Goal: Book appointment/travel/reservation

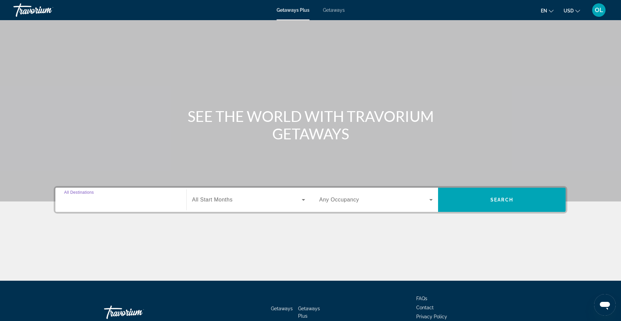
click at [115, 201] on input "Destination All Destinations" at bounding box center [120, 200] width 113 height 8
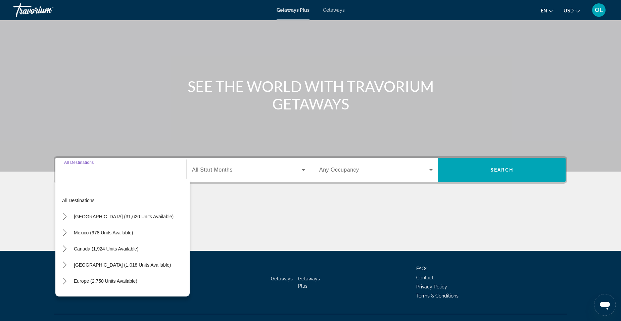
scroll to position [42, 0]
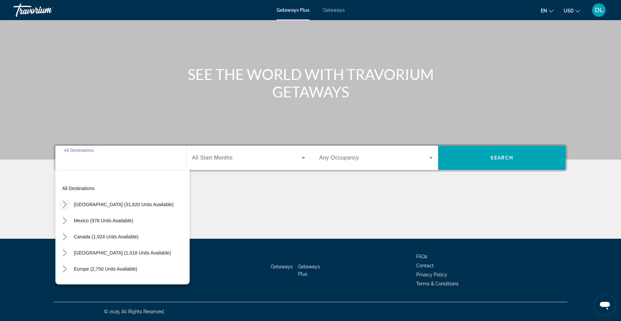
click at [64, 202] on icon "Toggle United States (31,620 units available) submenu" at bounding box center [65, 204] width 4 height 7
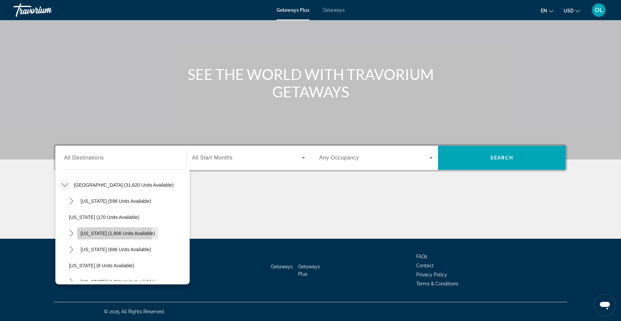
click at [91, 234] on span "[US_STATE] (1,806 units available)" at bounding box center [118, 233] width 75 height 5
type input "**********"
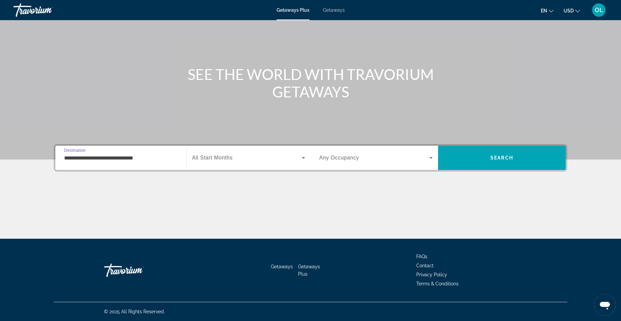
click at [431, 159] on icon "Search widget" at bounding box center [431, 158] width 8 height 8
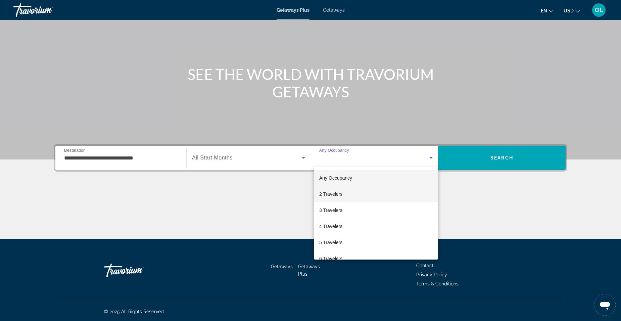
click at [349, 196] on mat-option "2 Travelers" at bounding box center [376, 194] width 124 height 16
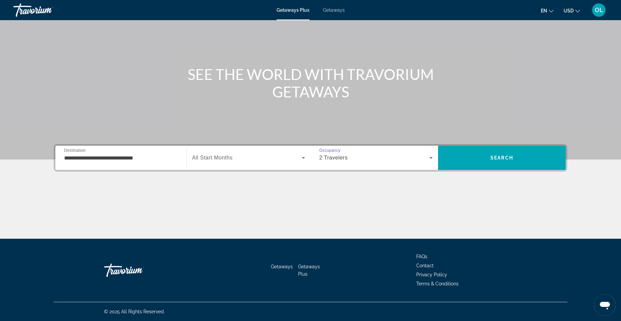
click at [274, 160] on span "Search widget" at bounding box center [247, 158] width 110 height 8
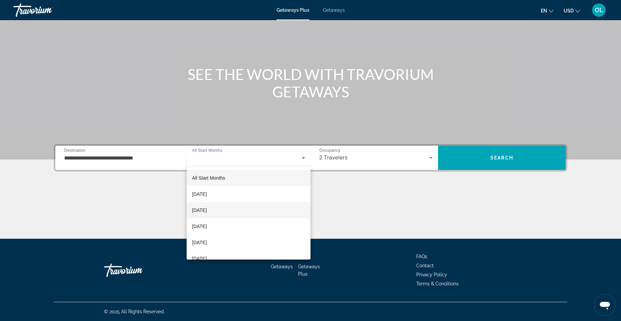
click at [231, 210] on mat-option "[DATE]" at bounding box center [249, 210] width 124 height 16
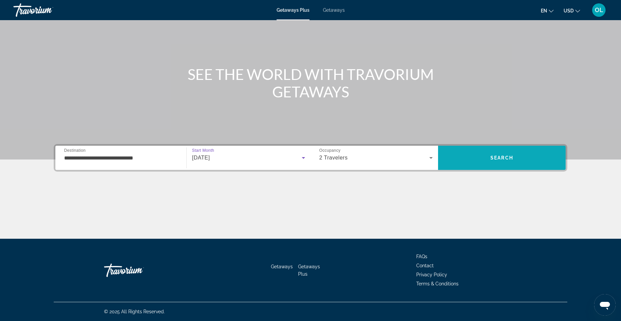
click at [513, 157] on span "Search" at bounding box center [501, 157] width 23 height 5
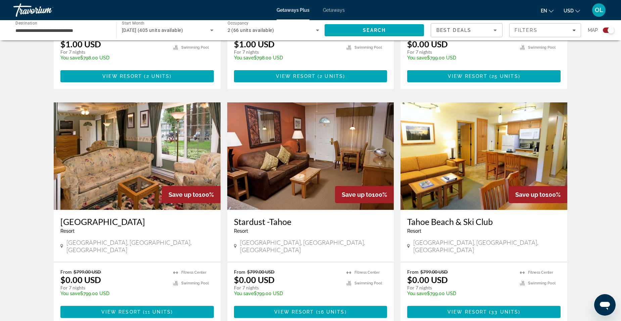
scroll to position [940, 0]
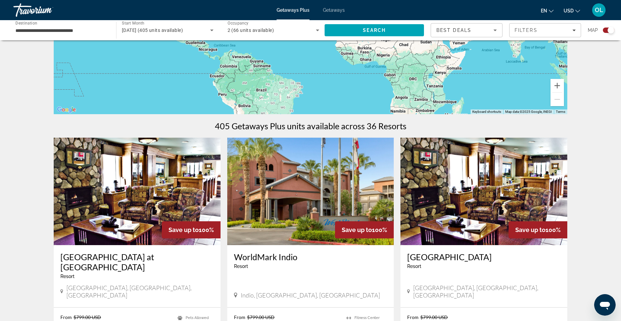
scroll to position [168, 0]
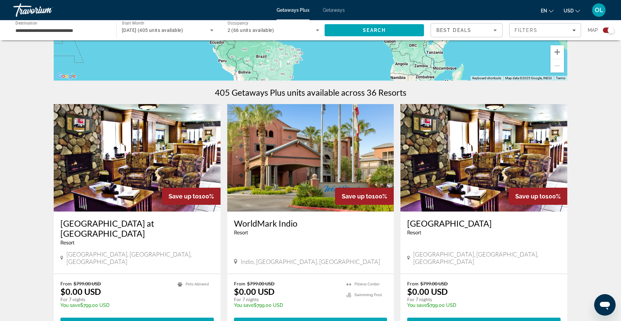
click at [330, 321] on span "2 units" at bounding box center [331, 323] width 23 height 5
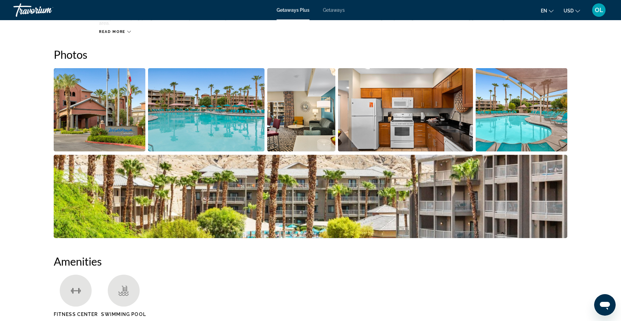
scroll to position [336, 0]
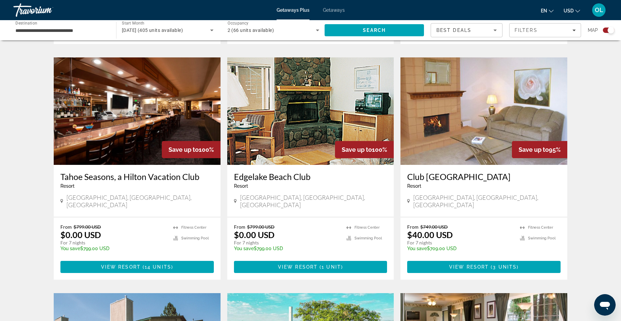
scroll to position [470, 0]
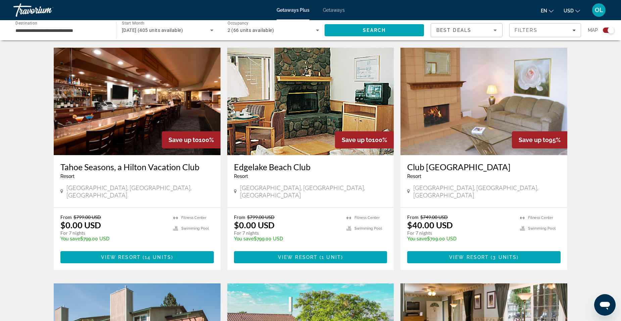
click at [136, 162] on h3 "Tahoe Seasons, a Hilton Vacation Club" at bounding box center [136, 167] width 153 height 10
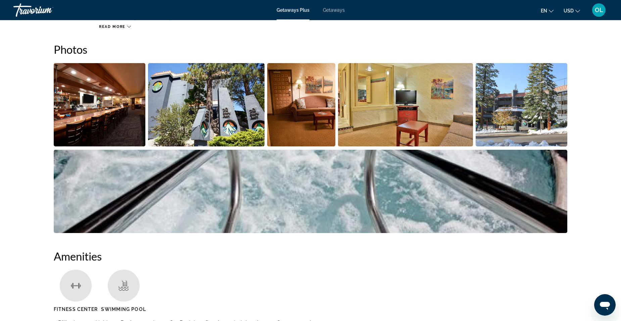
scroll to position [134, 0]
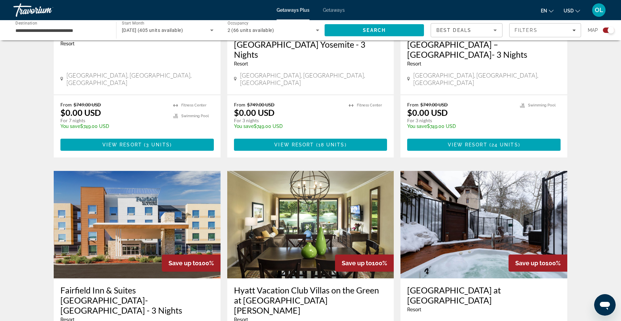
scroll to position [470, 0]
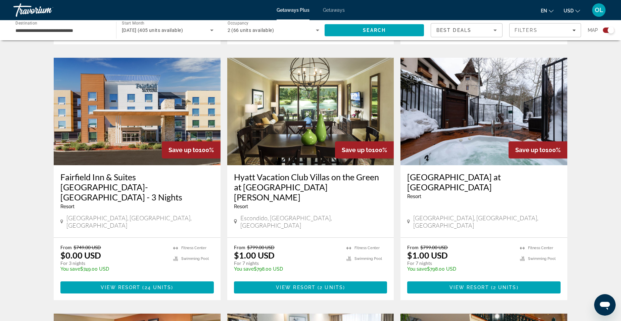
click at [301, 131] on img "Main content" at bounding box center [310, 111] width 167 height 107
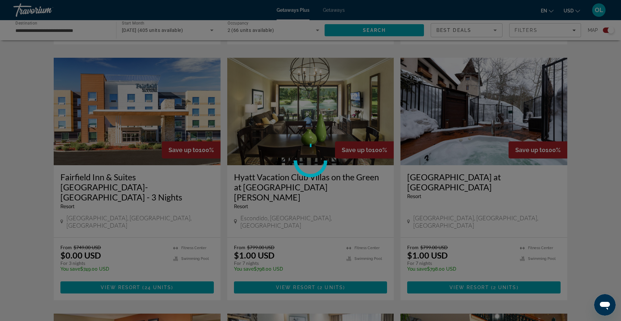
click at [286, 218] on div at bounding box center [310, 160] width 621 height 321
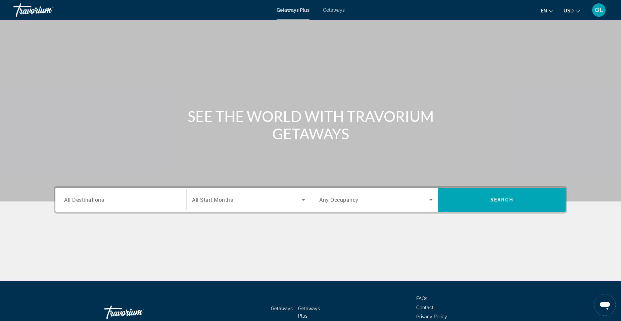
click at [123, 200] on input "Destination All Destinations" at bounding box center [120, 200] width 113 height 8
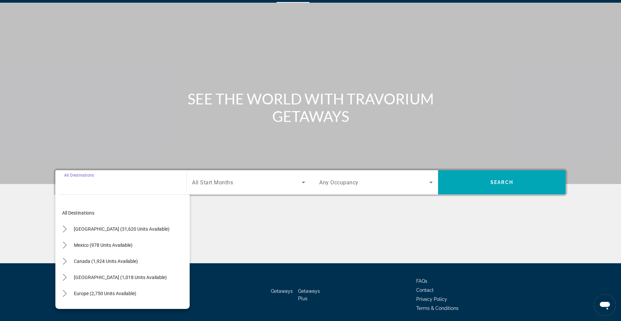
scroll to position [42, 0]
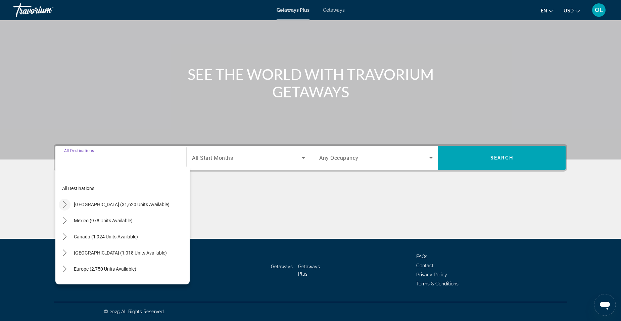
click at [67, 203] on icon "Toggle United States (31,620 units available) submenu" at bounding box center [64, 204] width 7 height 7
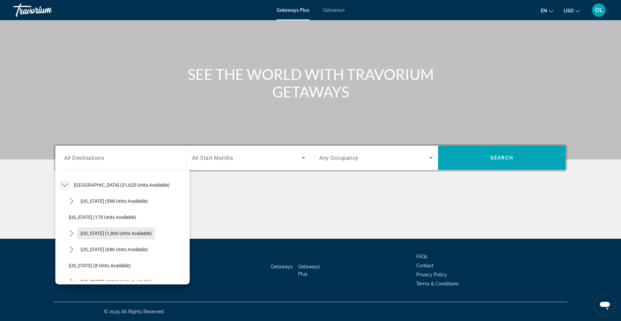
click at [86, 233] on span "[US_STATE] (1,806 units available)" at bounding box center [116, 233] width 71 height 5
type input "**********"
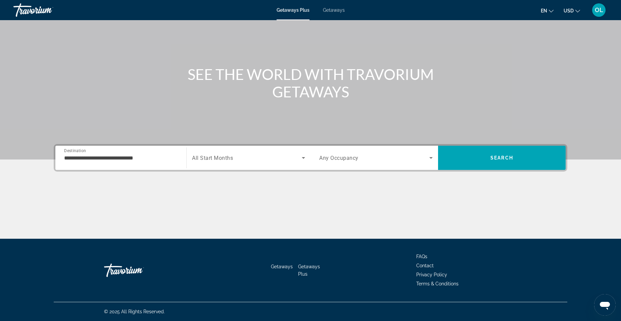
click at [228, 155] on span "All Start Months" at bounding box center [212, 158] width 41 height 6
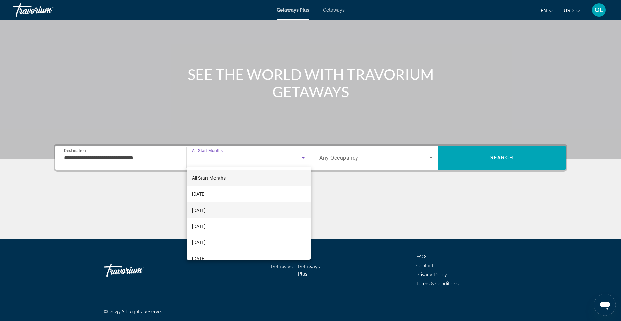
click at [206, 210] on span "[DATE]" at bounding box center [199, 210] width 14 height 8
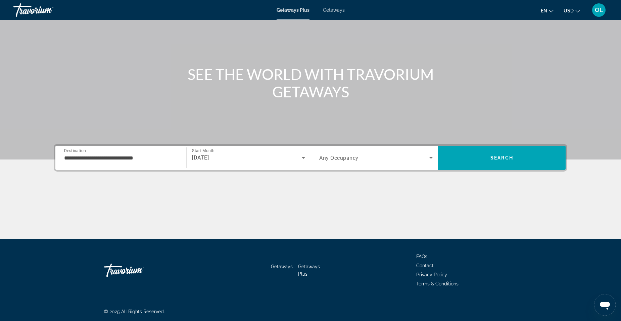
click at [349, 157] on span "Any Occupancy" at bounding box center [338, 158] width 39 height 6
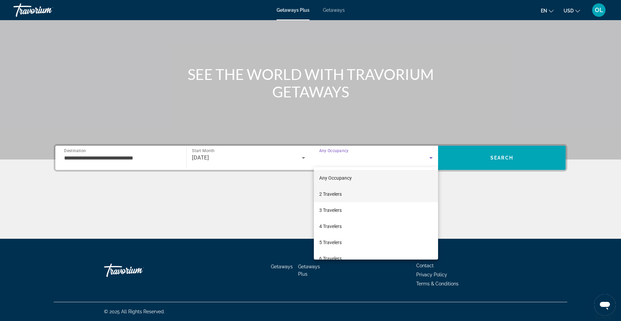
click at [343, 194] on mat-option "2 Travelers" at bounding box center [376, 194] width 124 height 16
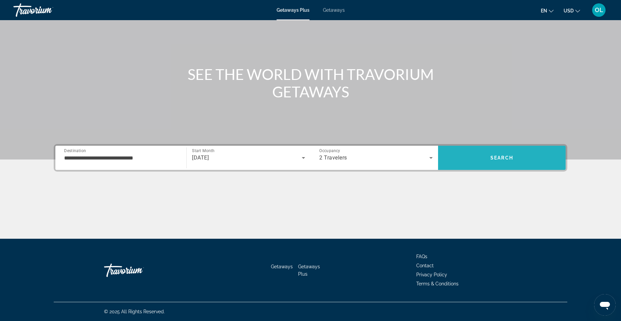
click at [483, 159] on span "Search" at bounding box center [502, 158] width 128 height 16
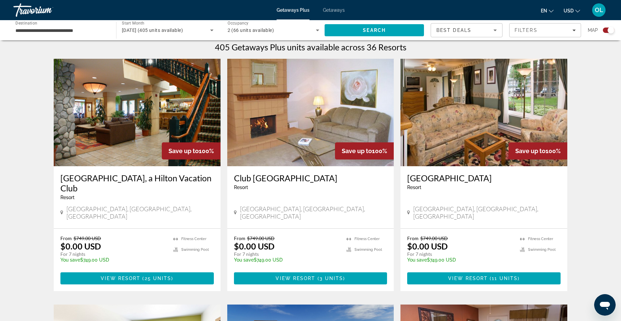
scroll to position [201, 0]
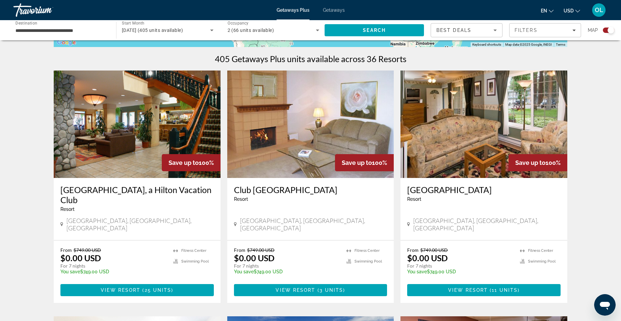
click at [141, 189] on h3 "[GEOGRAPHIC_DATA], a Hilton Vacation Club" at bounding box center [136, 195] width 153 height 20
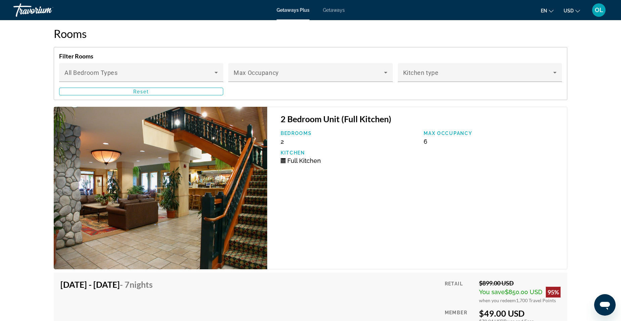
scroll to position [1108, 0]
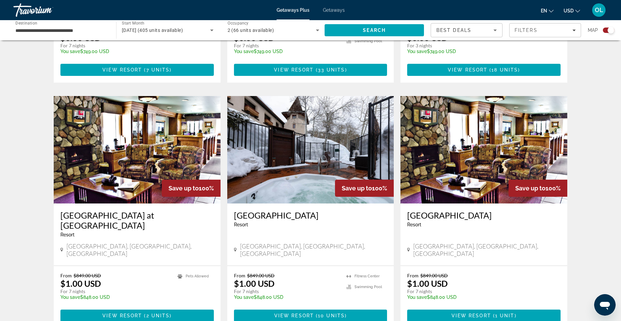
scroll to position [940, 0]
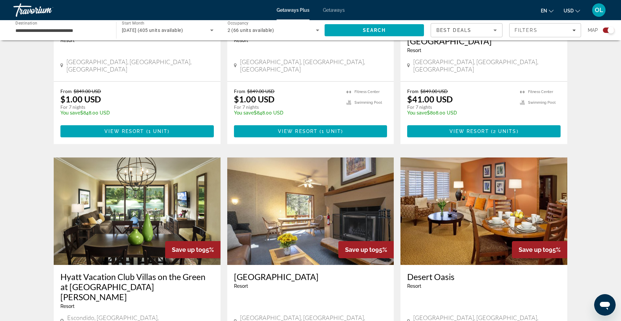
scroll to position [873, 0]
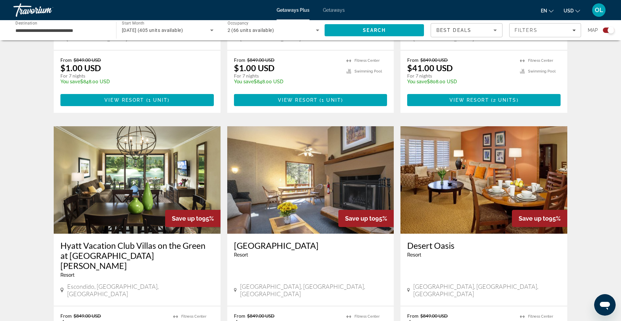
click at [143, 188] on img "Main content" at bounding box center [137, 179] width 167 height 107
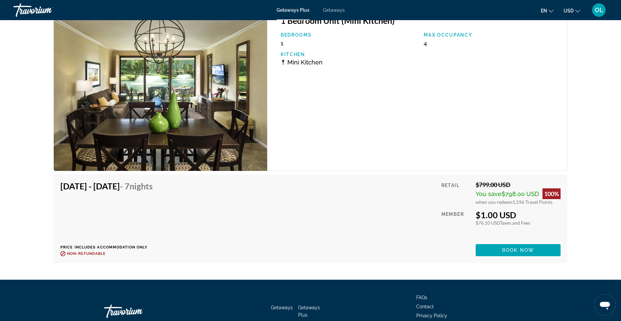
scroll to position [1231, 0]
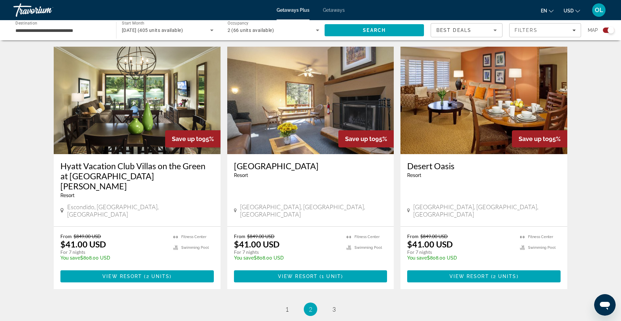
scroll to position [974, 0]
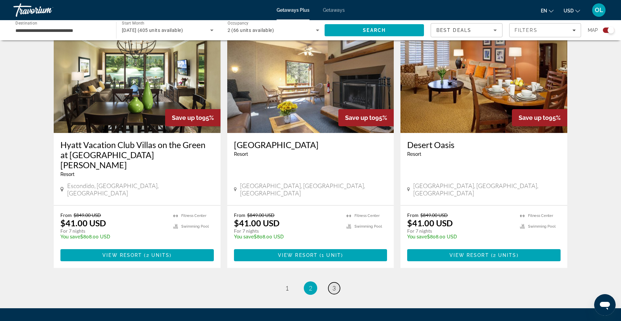
click at [334, 284] on span "3" at bounding box center [333, 287] width 3 height 7
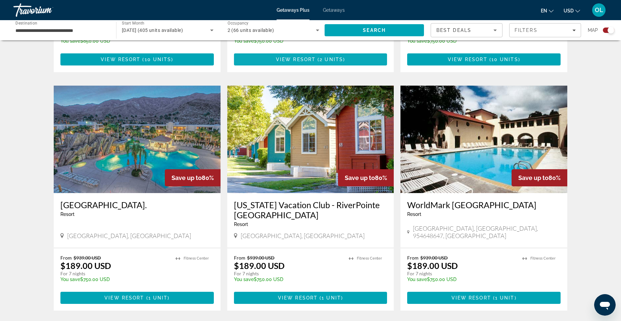
scroll to position [436, 0]
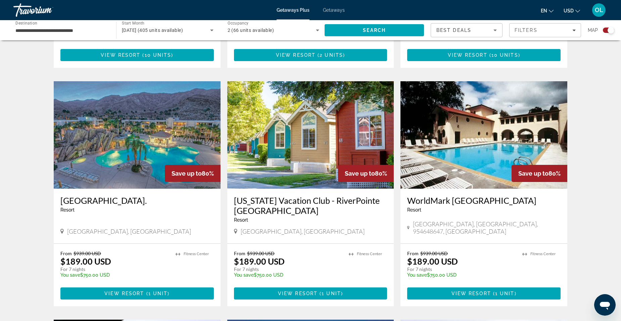
click at [133, 148] on img "Main content" at bounding box center [137, 134] width 167 height 107
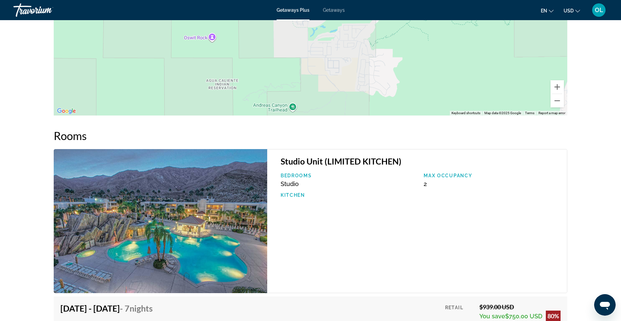
scroll to position [951, 0]
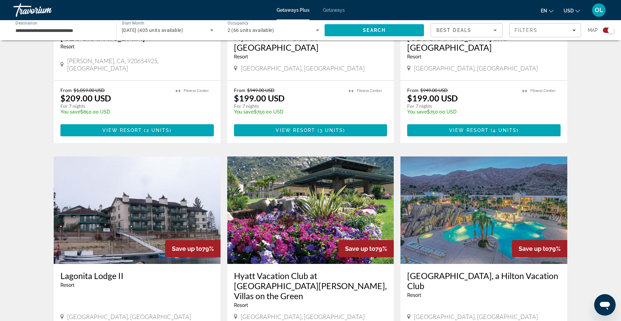
scroll to position [839, 0]
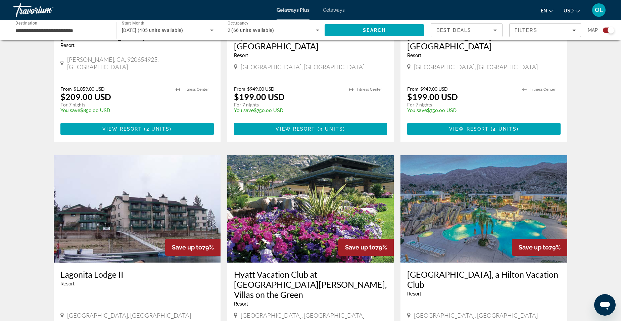
click at [467, 190] on img "Main content" at bounding box center [483, 208] width 167 height 107
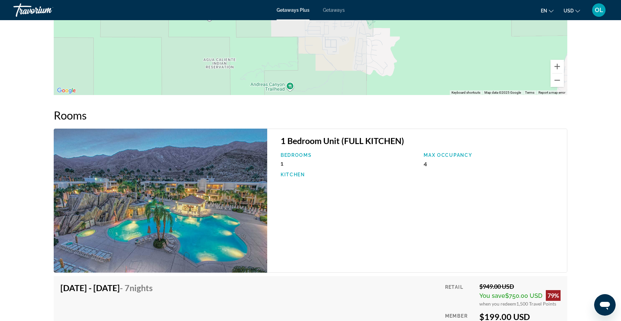
scroll to position [1018, 0]
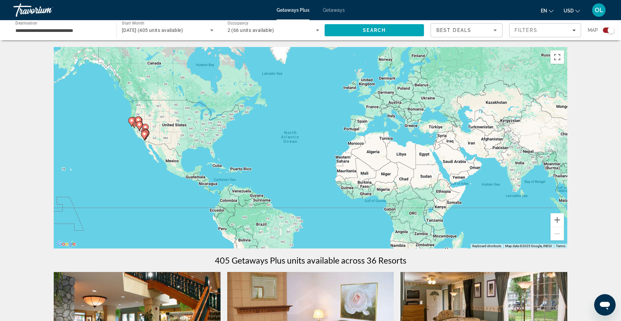
click at [317, 29] on icon "Search widget" at bounding box center [318, 30] width 8 height 8
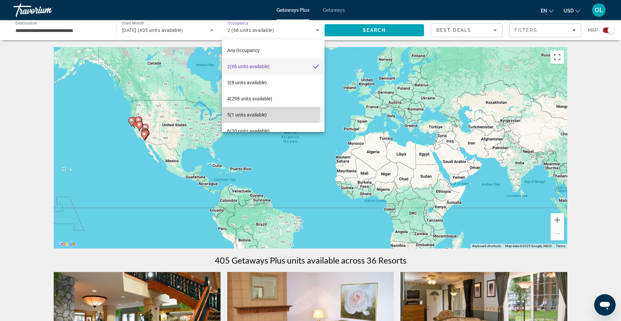
click at [259, 113] on span "5 (1 units available)" at bounding box center [247, 115] width 40 height 8
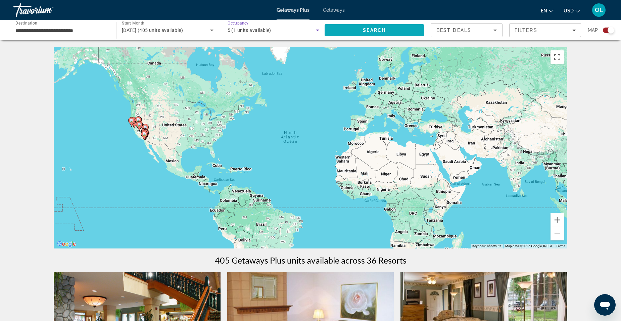
click at [357, 29] on span "Search" at bounding box center [374, 30] width 99 height 16
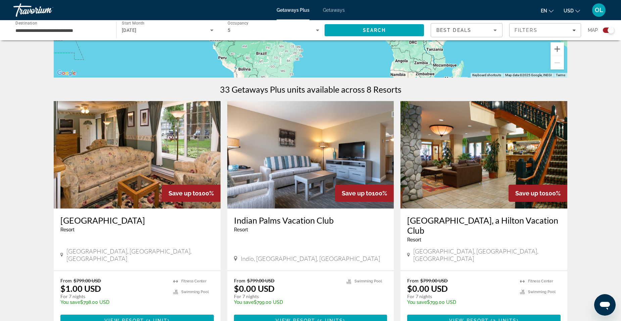
scroll to position [134, 0]
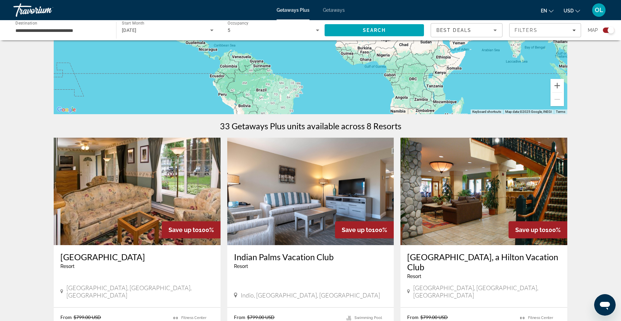
click at [147, 211] on img "Main content" at bounding box center [137, 191] width 167 height 107
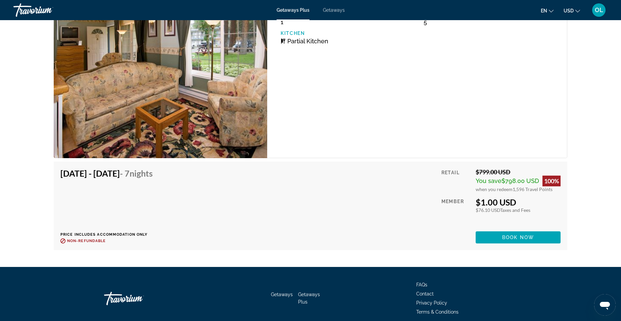
scroll to position [1224, 0]
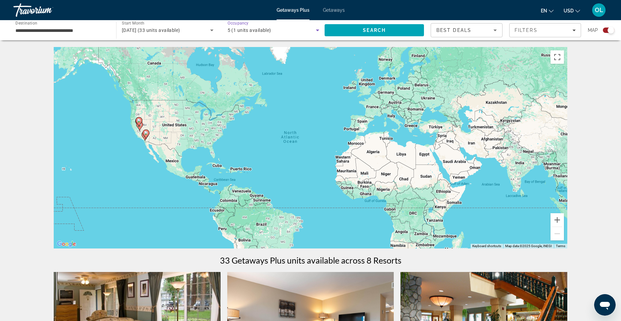
click at [320, 31] on icon "Search widget" at bounding box center [318, 30] width 8 height 8
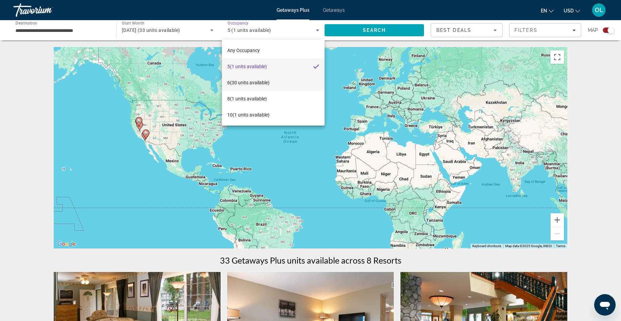
click at [287, 79] on mat-option "6 (30 units available)" at bounding box center [273, 83] width 103 height 16
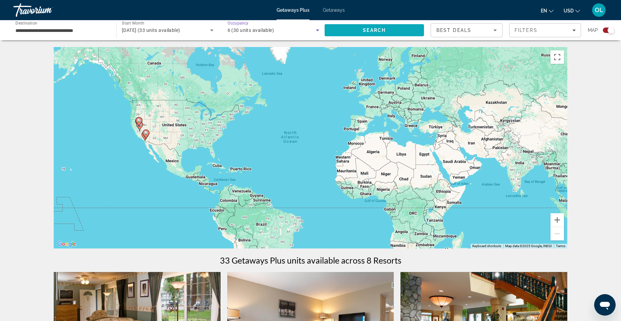
click at [351, 29] on span "Search" at bounding box center [374, 30] width 99 height 16
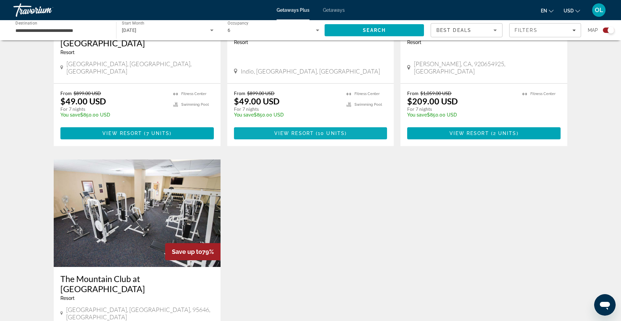
scroll to position [604, 0]
click at [155, 177] on img "Main content" at bounding box center [137, 212] width 167 height 107
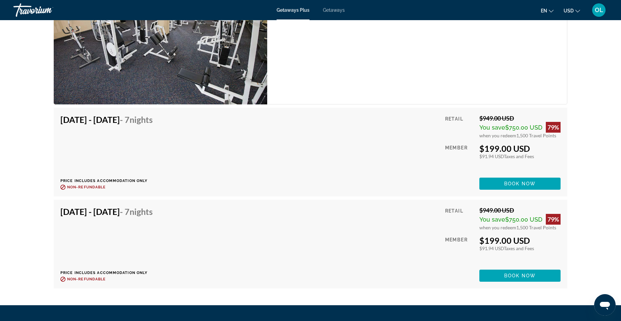
scroll to position [1566, 0]
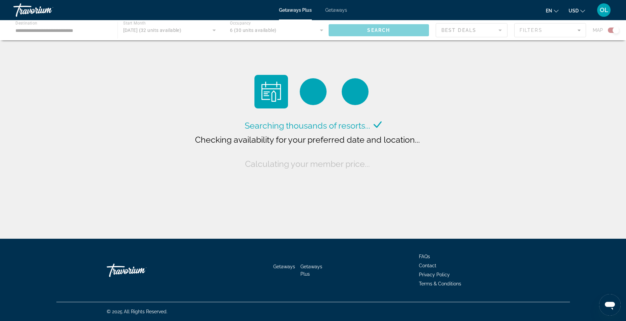
click at [319, 30] on div "Main content" at bounding box center [313, 30] width 626 height 20
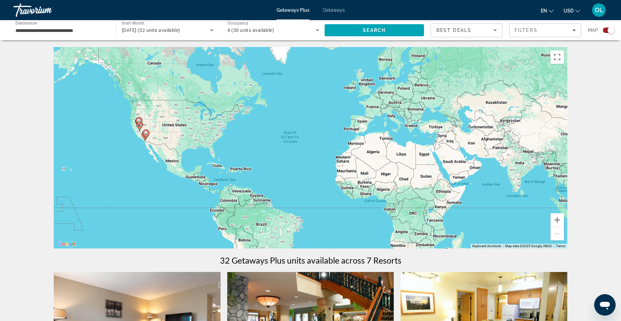
click at [316, 31] on icon "Search widget" at bounding box center [318, 30] width 8 height 8
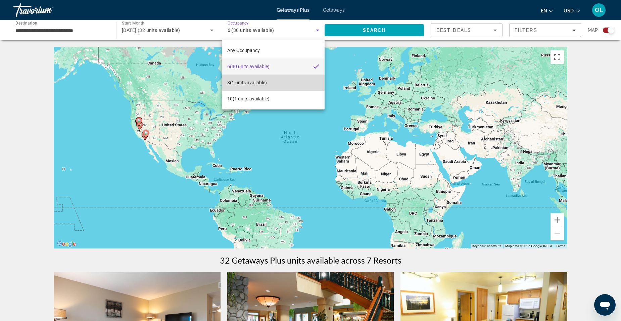
click at [272, 84] on mat-option "8 (1 units available)" at bounding box center [273, 83] width 103 height 16
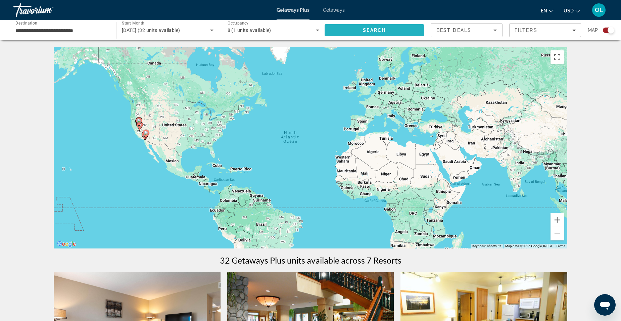
click at [336, 29] on span "Search" at bounding box center [374, 30] width 99 height 16
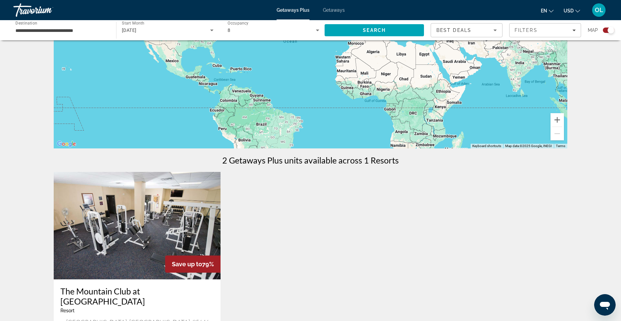
scroll to position [101, 0]
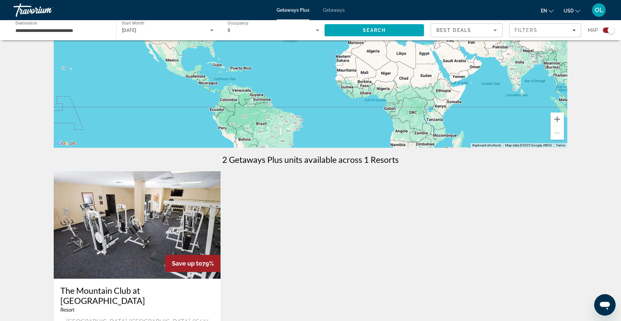
click at [154, 222] on img "Main content" at bounding box center [137, 224] width 167 height 107
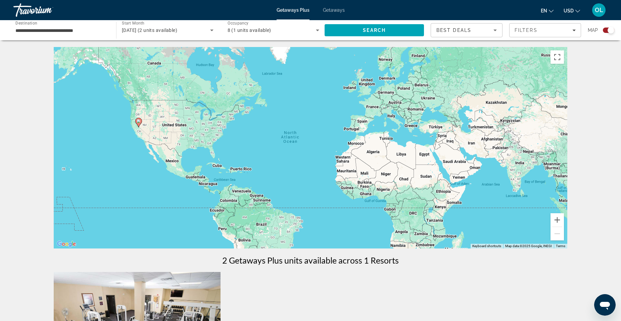
click at [318, 30] on icon "Search widget" at bounding box center [317, 31] width 3 height 2
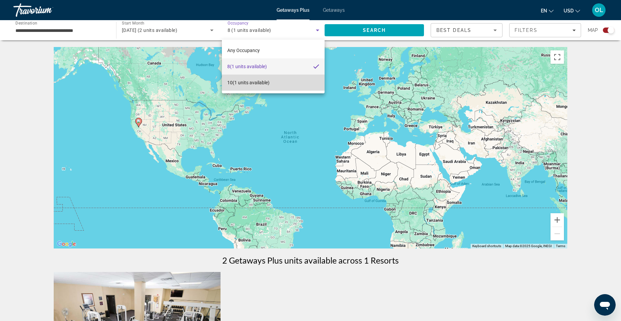
click at [287, 81] on mat-option "10 (1 units available)" at bounding box center [273, 83] width 103 height 16
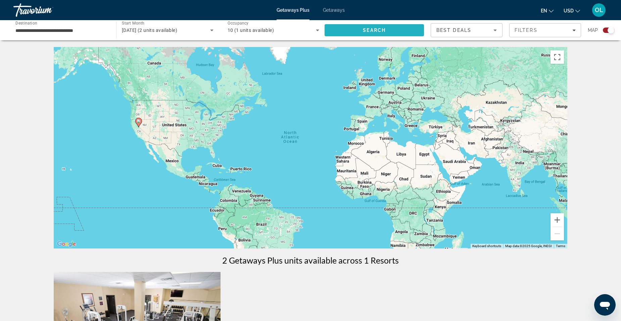
click at [361, 31] on span "Search" at bounding box center [374, 30] width 99 height 16
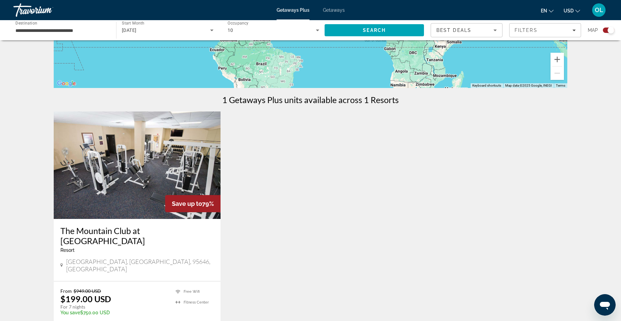
scroll to position [168, 0]
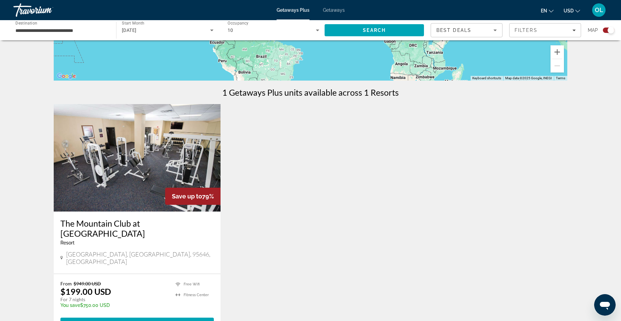
click at [191, 142] on img "Main content" at bounding box center [137, 157] width 167 height 107
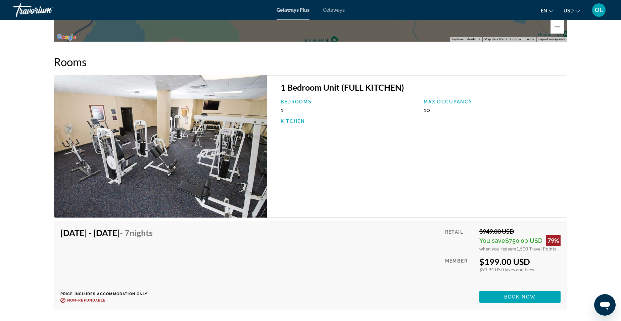
scroll to position [1041, 0]
